Goal: Communication & Community: Answer question/provide support

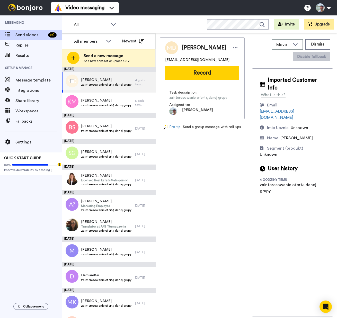
click at [101, 84] on span "zainteresowanie ofertą danej grupy" at bounding box center [106, 84] width 50 height 4
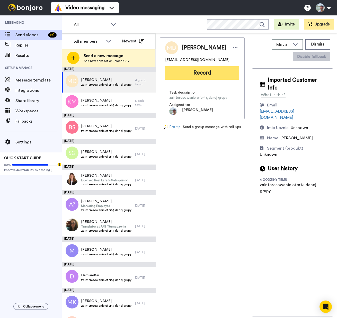
click at [190, 77] on button "Record" at bounding box center [202, 72] width 74 height 13
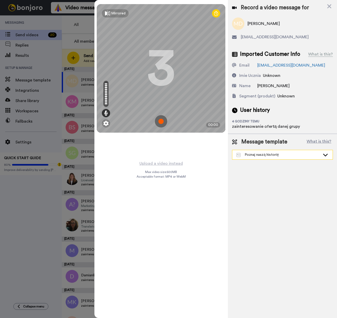
click at [272, 152] on div "Poznaj naszą historię" at bounding box center [278, 154] width 84 height 5
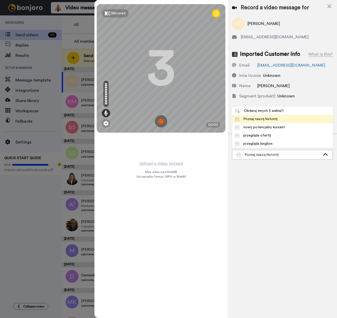
click at [268, 170] on div "Record a video message for [PERSON_NAME] [EMAIL_ADDRESS][DOMAIN_NAME] Imported …" at bounding box center [282, 159] width 109 height 318
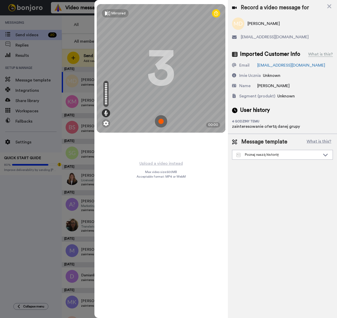
click at [161, 121] on img at bounding box center [161, 121] width 12 height 12
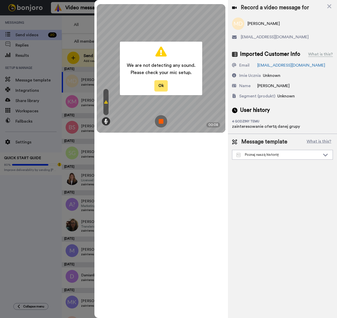
click at [159, 86] on button "Ok" at bounding box center [160, 85] width 13 height 11
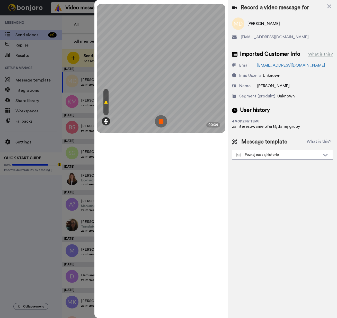
click at [160, 121] on img at bounding box center [161, 121] width 12 height 12
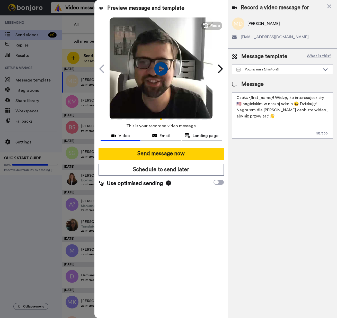
click at [159, 69] on icon "Play/Pause" at bounding box center [161, 69] width 14 height 24
click at [213, 24] on span "Redo" at bounding box center [215, 25] width 11 height 7
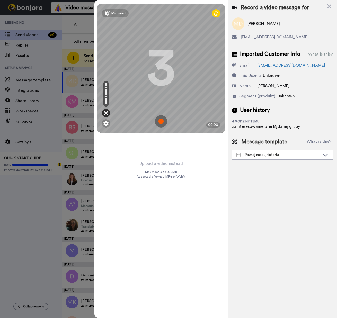
click at [107, 113] on icon at bounding box center [106, 112] width 4 height 5
click at [106, 114] on icon at bounding box center [106, 112] width 4 height 5
click at [104, 125] on img at bounding box center [105, 123] width 5 height 5
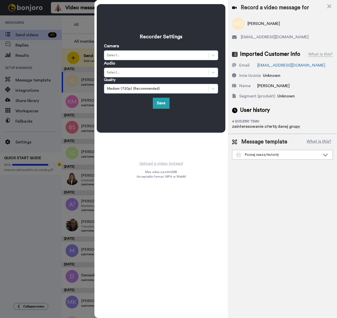
click at [123, 57] on div "Select..." at bounding box center [156, 55] width 99 height 5
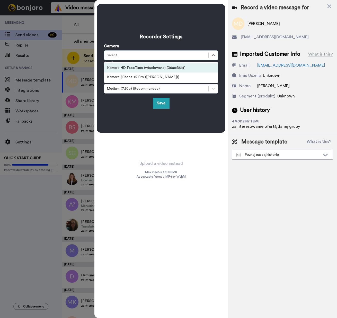
click at [123, 68] on div "Kamera HD FaceTime (wbudowana) (05ac:8514)" at bounding box center [161, 67] width 114 height 9
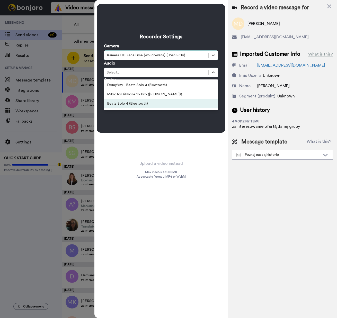
click at [159, 104] on div "Beats Solo 4 (Bluetooth)" at bounding box center [161, 103] width 114 height 9
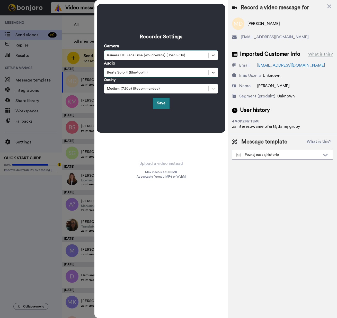
click at [161, 104] on button "Save" at bounding box center [161, 103] width 17 height 11
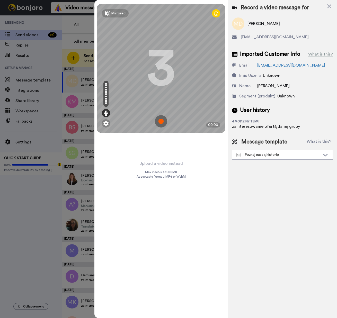
click at [161, 122] on img at bounding box center [161, 121] width 12 height 12
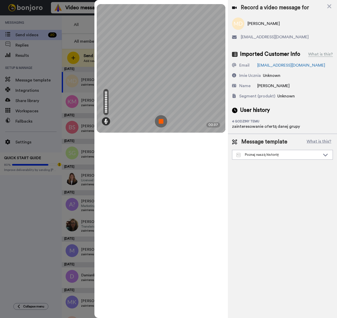
click at [162, 122] on img at bounding box center [161, 121] width 12 height 12
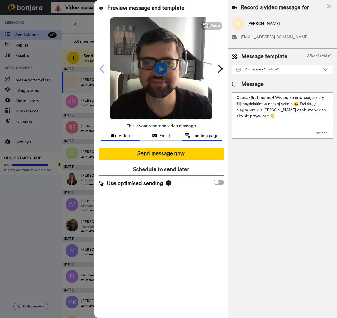
click at [198, 134] on span "Landing page" at bounding box center [205, 136] width 26 height 6
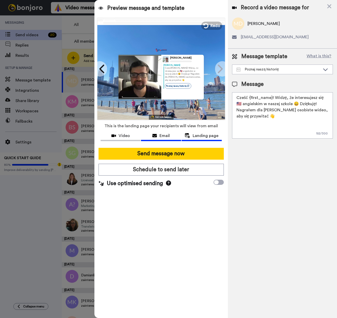
click at [165, 136] on span "Email" at bounding box center [164, 136] width 10 height 6
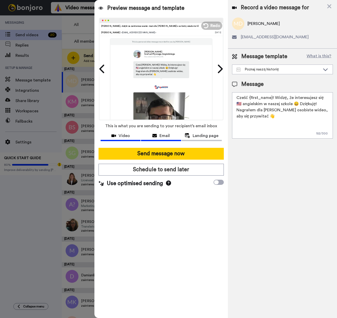
click at [121, 135] on span "Video" at bounding box center [123, 136] width 11 height 6
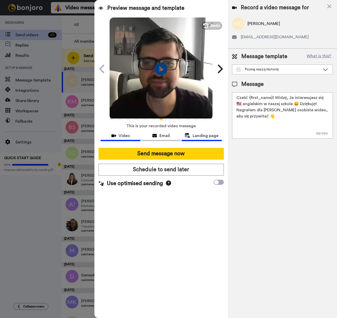
click at [201, 137] on span "Landing page" at bounding box center [205, 136] width 26 height 6
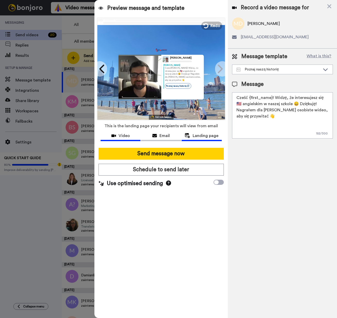
click at [125, 136] on span "Video" at bounding box center [123, 136] width 11 height 6
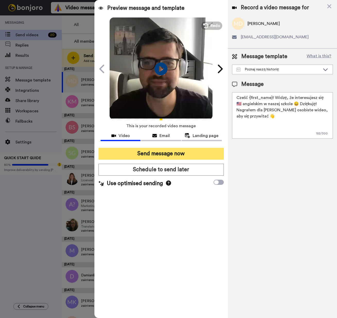
click at [168, 154] on button "Send message now" at bounding box center [160, 154] width 125 height 12
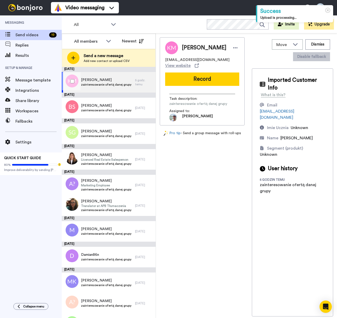
click at [105, 83] on span "zainteresowanie ofertą danej grupy" at bounding box center [106, 84] width 50 height 4
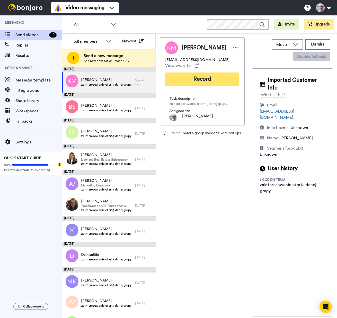
click at [195, 76] on button "Record" at bounding box center [202, 78] width 74 height 13
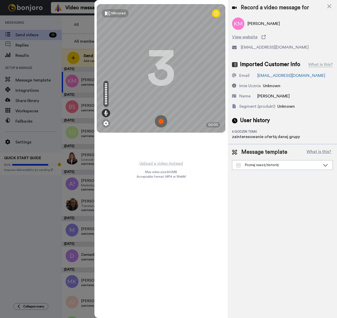
click at [161, 121] on img at bounding box center [161, 121] width 12 height 12
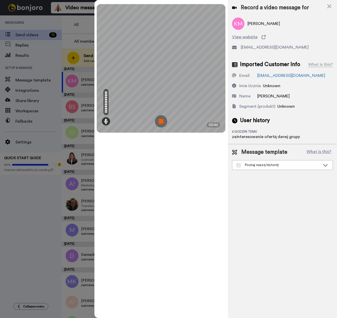
click at [164, 121] on img at bounding box center [161, 121] width 12 height 12
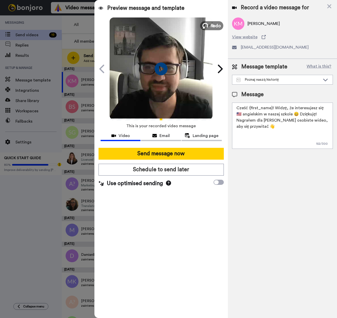
click at [214, 24] on span "Redo" at bounding box center [215, 25] width 11 height 7
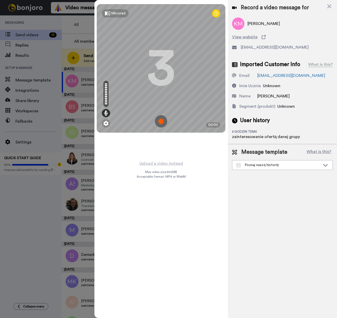
click at [160, 123] on img at bounding box center [161, 121] width 12 height 12
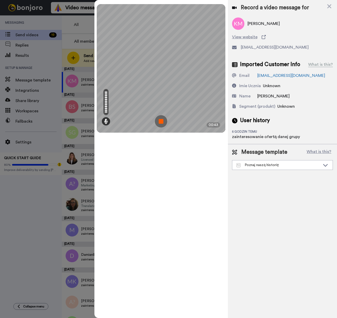
click at [160, 121] on img at bounding box center [161, 121] width 12 height 12
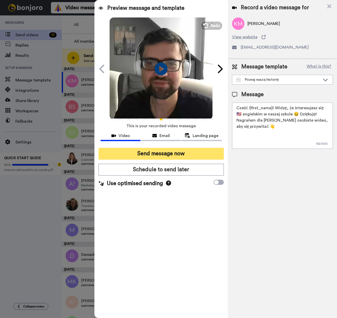
click at [154, 156] on button "Send message now" at bounding box center [160, 154] width 125 height 12
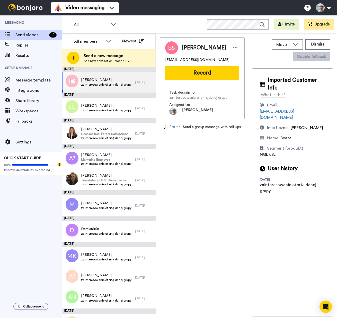
click at [112, 84] on span "zainteresowanie ofertą danej grupy" at bounding box center [106, 84] width 50 height 4
click at [316, 47] on button "Dismiss" at bounding box center [317, 44] width 25 height 10
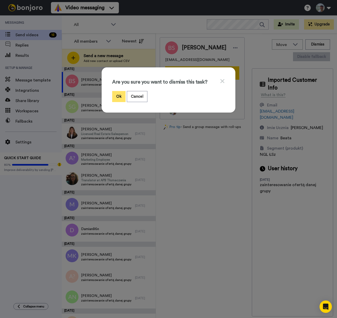
click at [115, 96] on button "Ok" at bounding box center [118, 96] width 13 height 11
